Goal: Transaction & Acquisition: Subscribe to service/newsletter

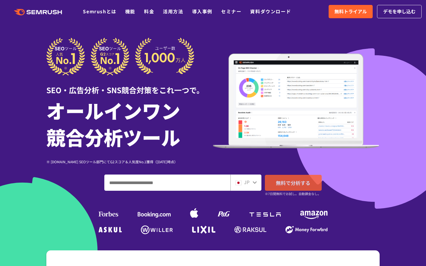
click at [302, 179] on link "無料で分析する" at bounding box center [293, 183] width 57 height 16
click at [150, 8] on link "料金" at bounding box center [149, 11] width 10 height 7
